Goal: Find specific page/section

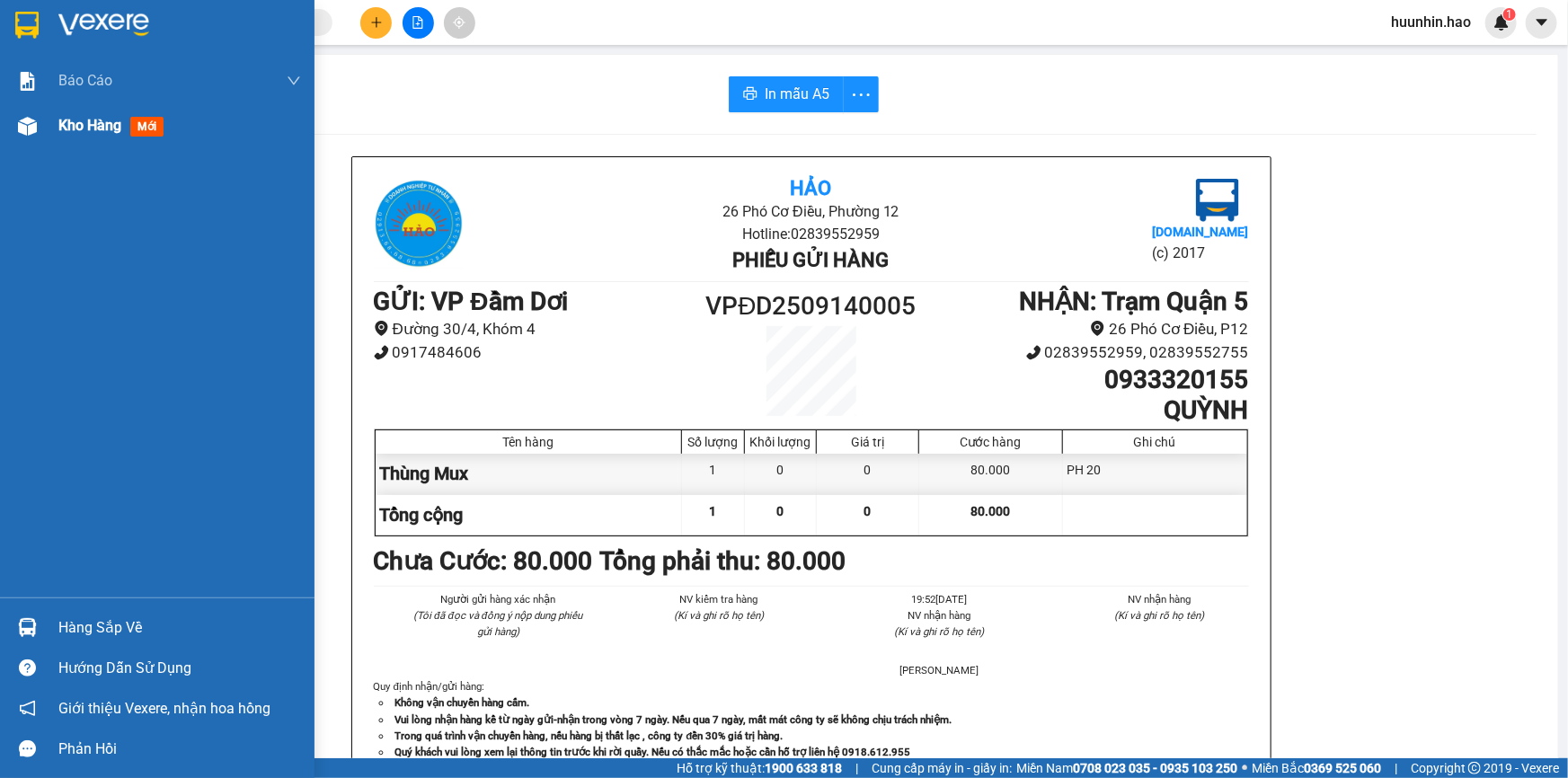
click at [49, 132] on div "Kho hàng mới" at bounding box center [157, 126] width 315 height 45
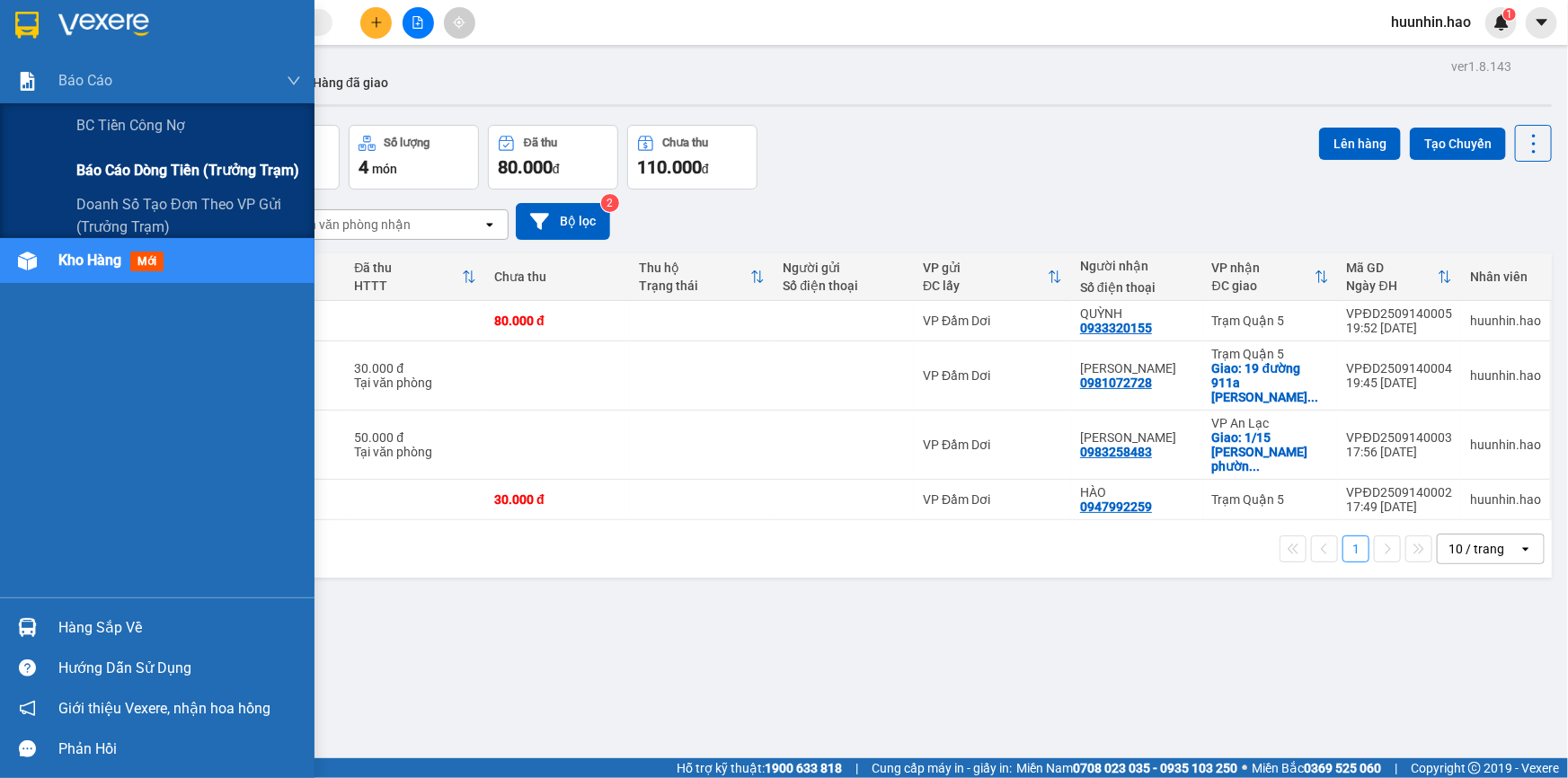
click at [111, 165] on span "Báo cáo dòng tiền (trưởng trạm)" at bounding box center [188, 170] width 222 height 22
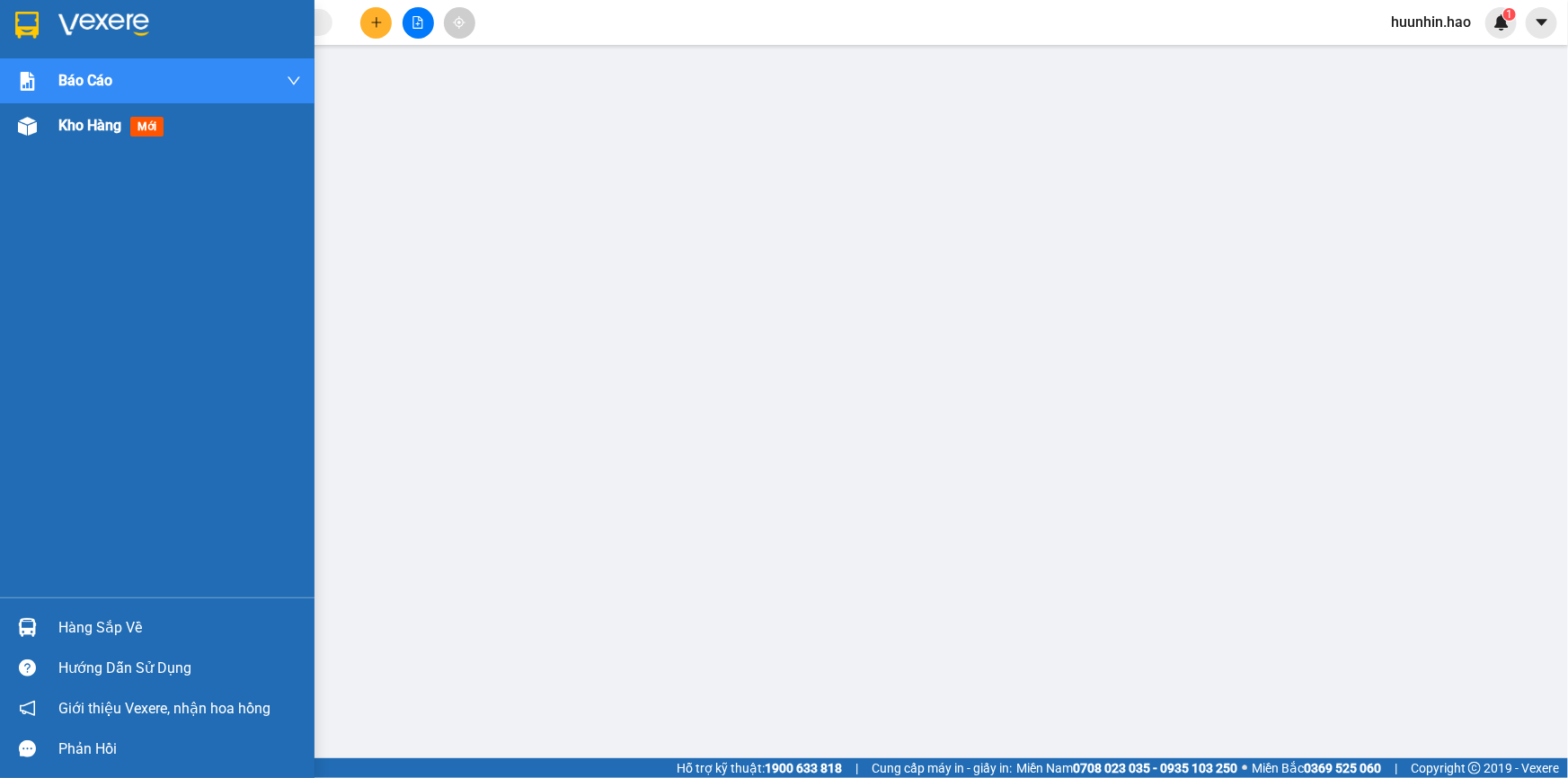
click at [47, 129] on div "Kho hàng mới" at bounding box center [157, 126] width 315 height 45
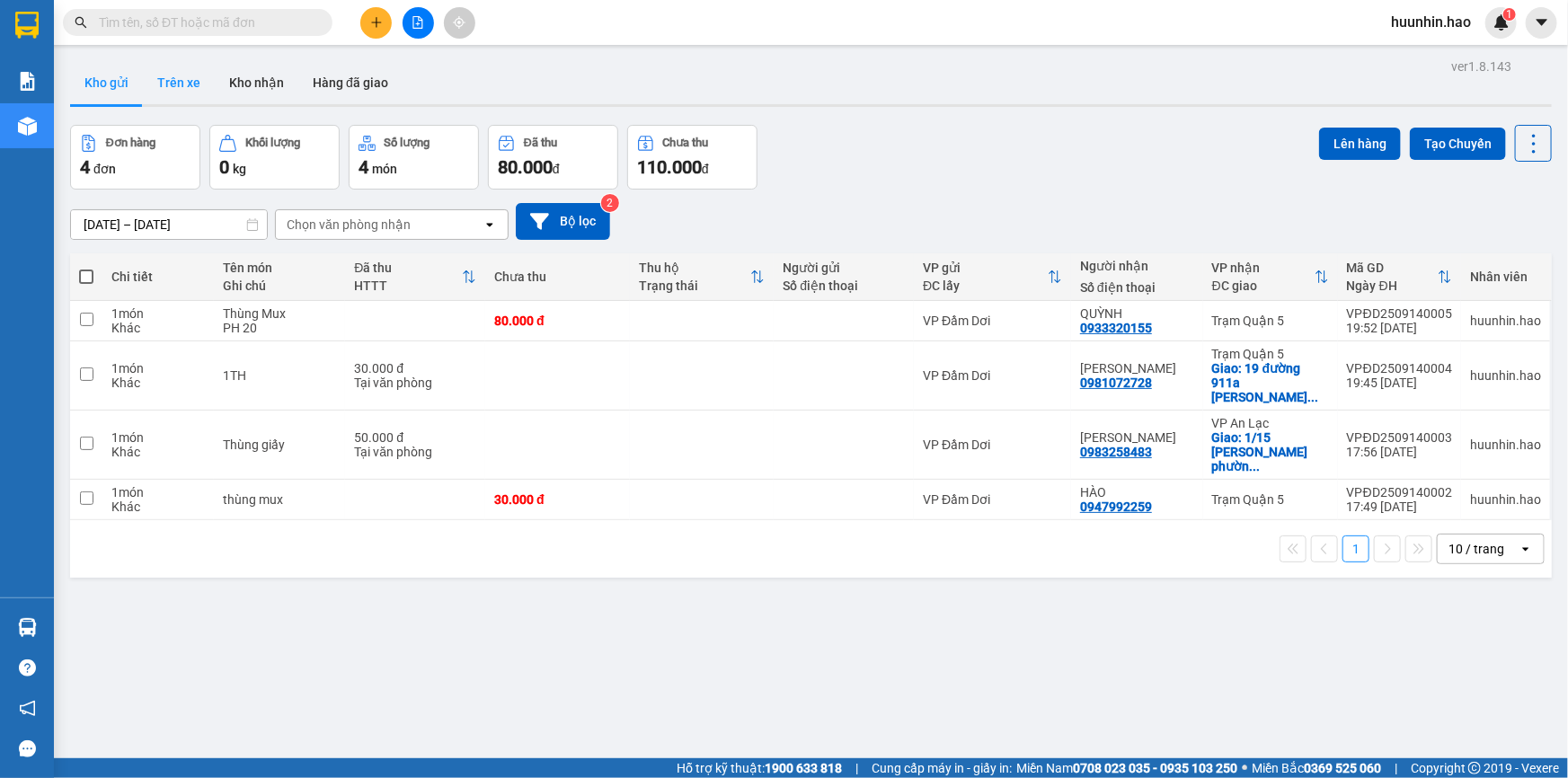
click at [165, 90] on button "Trên xe" at bounding box center [178, 82] width 72 height 43
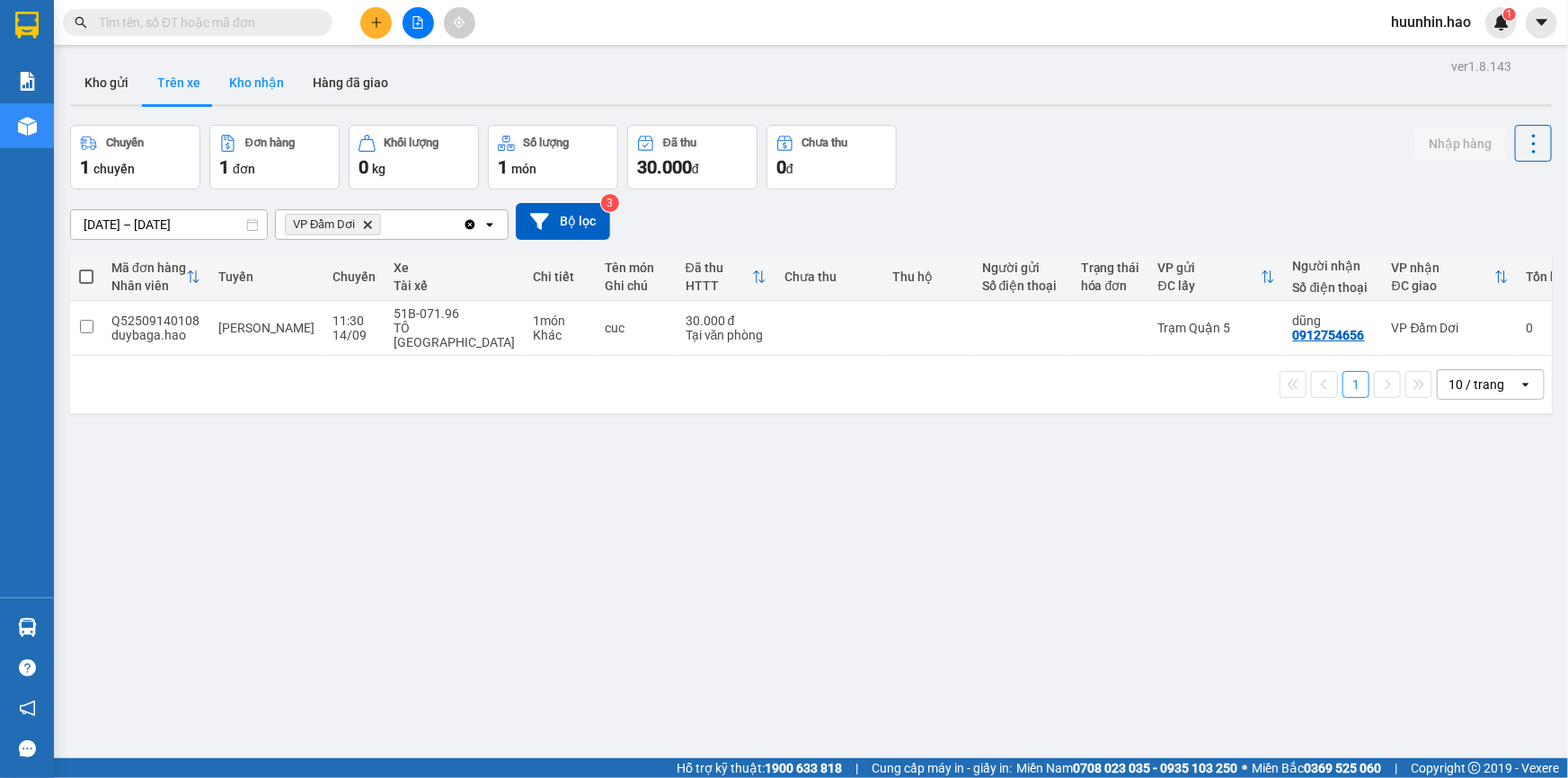
click at [255, 94] on button "Kho nhận" at bounding box center [256, 82] width 83 height 43
type input "[DATE] – [DATE]"
